Goal: Entertainment & Leisure: Consume media (video, audio)

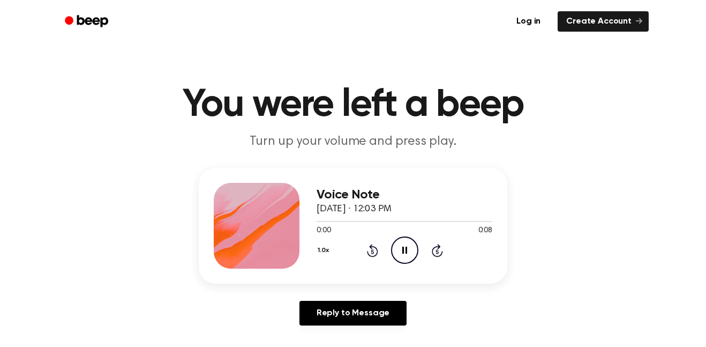
click at [410, 249] on icon "Pause Audio" at bounding box center [404, 249] width 27 height 27
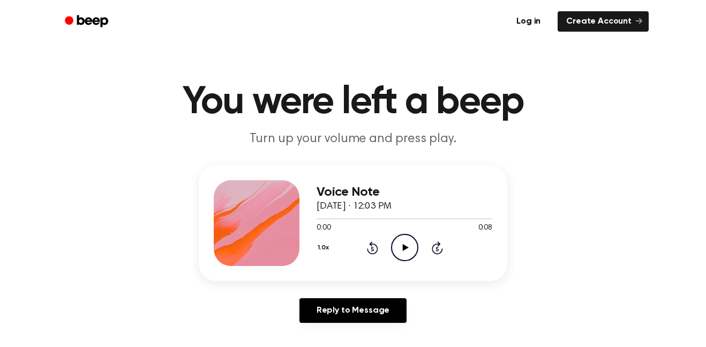
click at [411, 247] on icon "Play Audio" at bounding box center [404, 247] width 27 height 27
click at [409, 253] on icon "Pause Audio" at bounding box center [404, 247] width 27 height 27
click at [403, 260] on circle at bounding box center [405, 247] width 26 height 26
click at [407, 260] on circle at bounding box center [405, 247] width 26 height 26
click at [400, 250] on icon "Play Audio" at bounding box center [404, 247] width 27 height 27
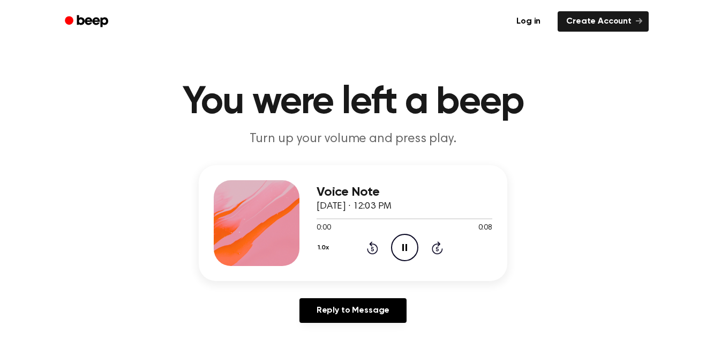
click at [403, 252] on icon "Pause Audio" at bounding box center [404, 247] width 27 height 27
click at [442, 250] on icon at bounding box center [437, 247] width 11 height 13
click at [434, 253] on icon at bounding box center [437, 247] width 11 height 13
click at [401, 257] on icon "Play Audio" at bounding box center [404, 247] width 27 height 27
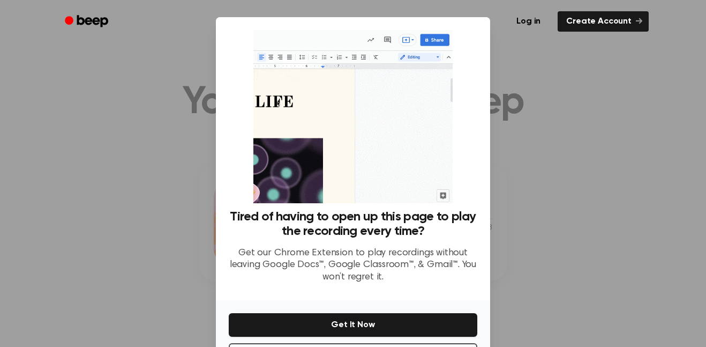
scroll to position [43, 0]
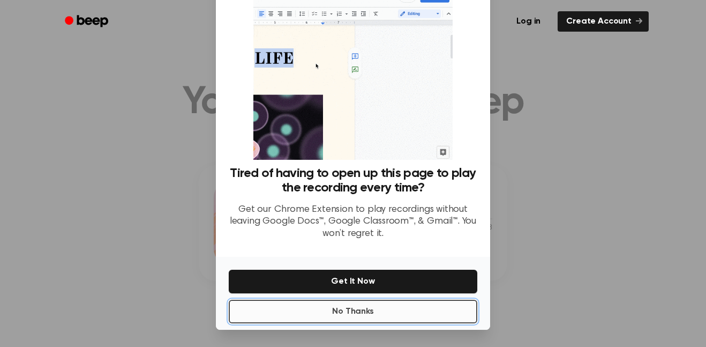
click at [401, 315] on button "No Thanks" at bounding box center [353, 311] width 249 height 24
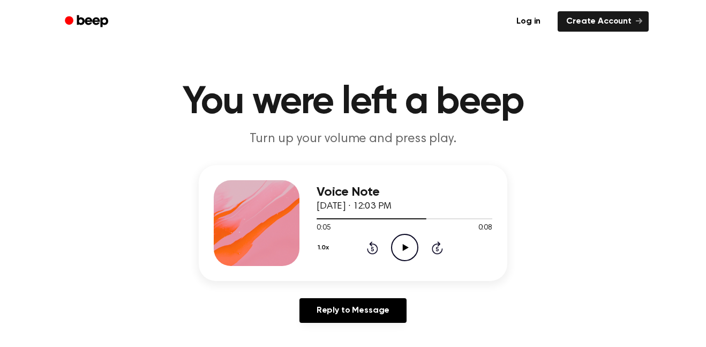
click at [393, 251] on icon "Play Audio" at bounding box center [404, 247] width 27 height 27
